Goal: Communication & Community: Ask a question

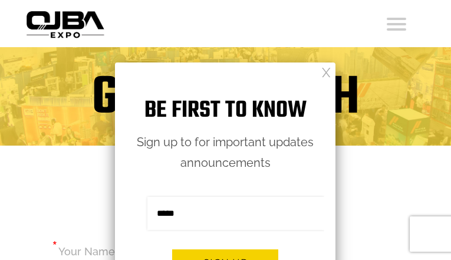
type input "*********"
type input "**********"
